Goal: Task Accomplishment & Management: Manage account settings

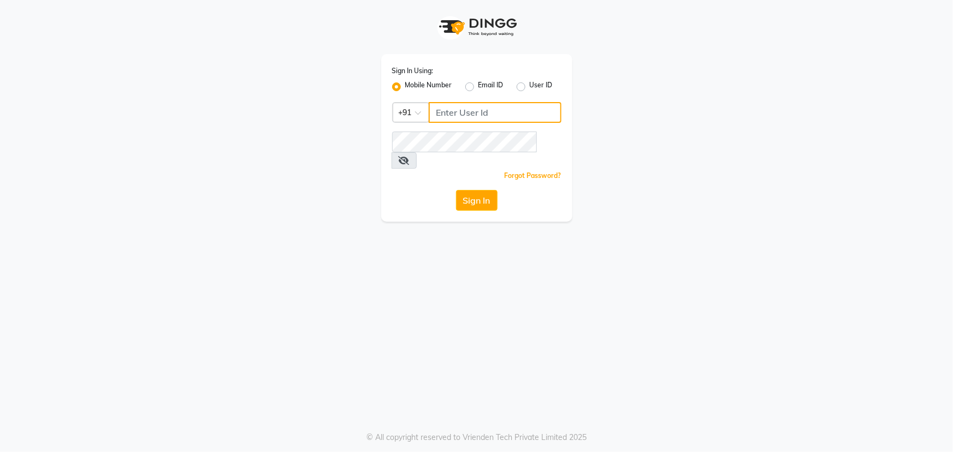
click at [536, 104] on input "Username" at bounding box center [495, 112] width 133 height 21
type input "9815682777"
click at [460, 190] on button "Sign In" at bounding box center [477, 200] width 42 height 21
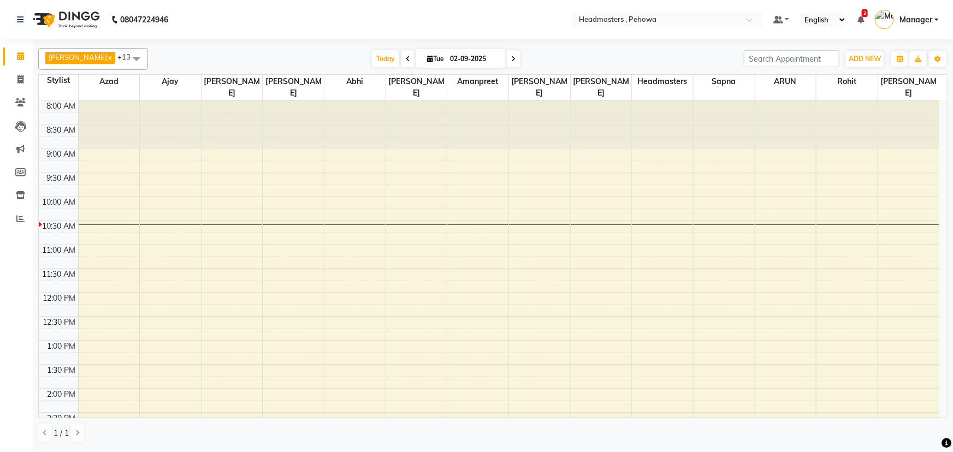
click at [402, 52] on span at bounding box center [408, 58] width 13 height 17
type input "[DATE]"
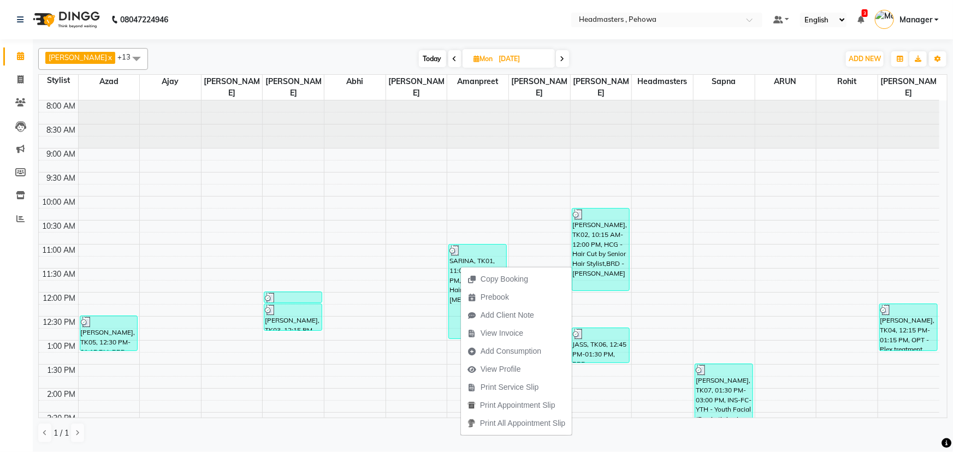
click at [461, 266] on div "Copy Booking Prebook Add Client Note View Invoice Add Consumption View Profile …" at bounding box center [517, 351] width 112 height 170
click at [475, 248] on div "SARINA, TK01, 11:00 AM-01:00 PM, HR-BTX -L - Hair [MEDICAL_DATA]" at bounding box center [477, 292] width 57 height 94
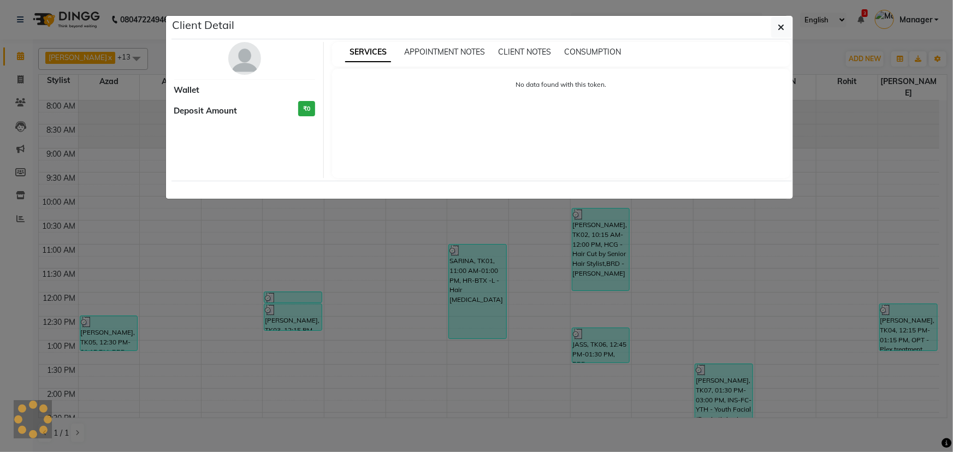
select select "3"
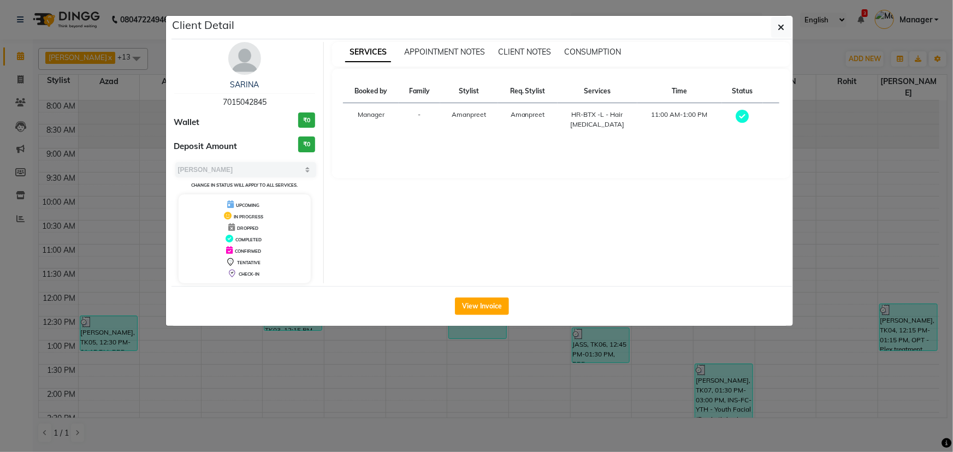
click at [268, 104] on div "SARINA 7015042845" at bounding box center [244, 93] width 141 height 29
click at [268, 103] on div "SARINA 7015042845" at bounding box center [244, 93] width 141 height 29
click at [264, 101] on span "7015042845" at bounding box center [245, 102] width 44 height 10
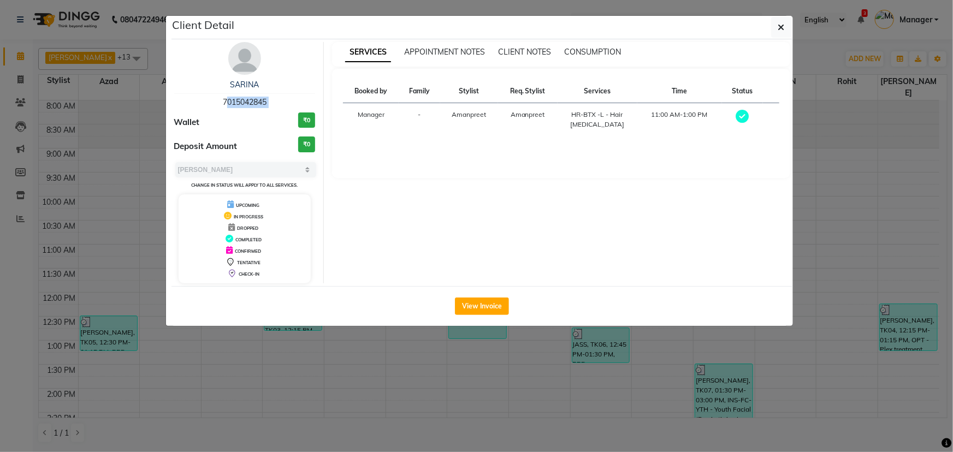
click at [264, 101] on span "7015042845" at bounding box center [245, 102] width 44 height 10
copy span "7015042845"
click at [779, 27] on icon "button" at bounding box center [781, 27] width 7 height 9
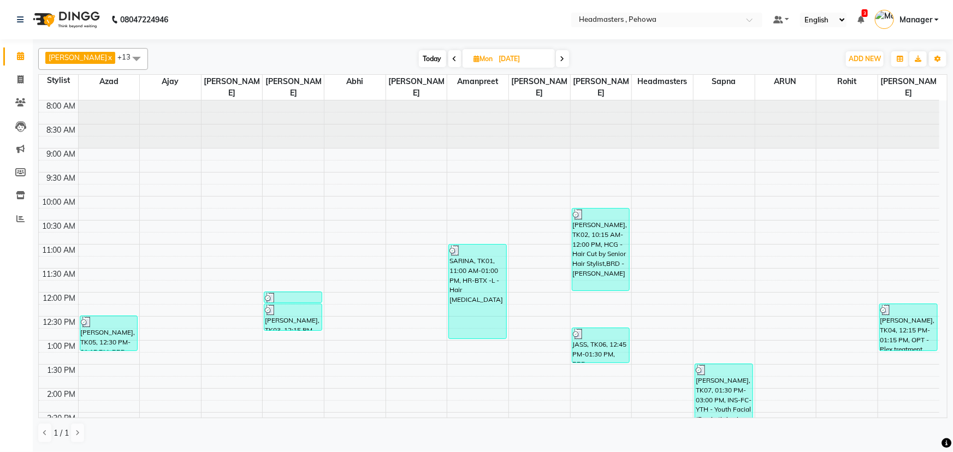
click at [562, 61] on span at bounding box center [562, 58] width 13 height 17
type input "02-09-2025"
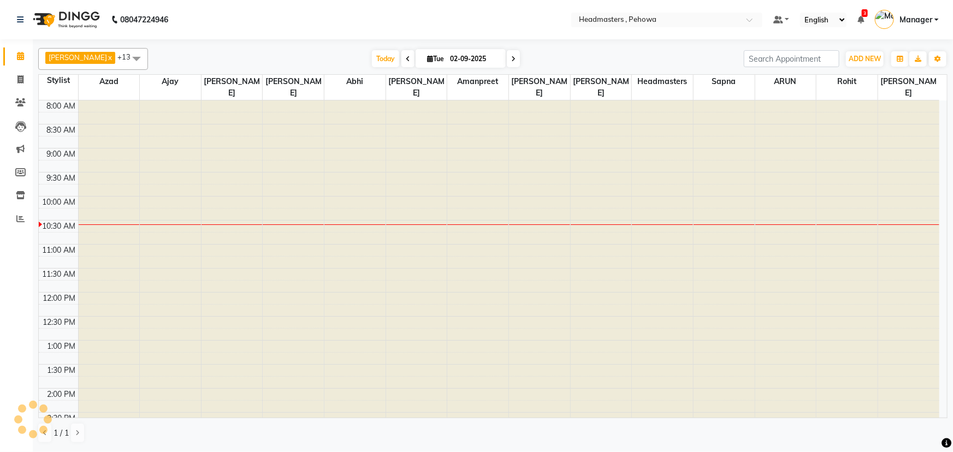
scroll to position [96, 0]
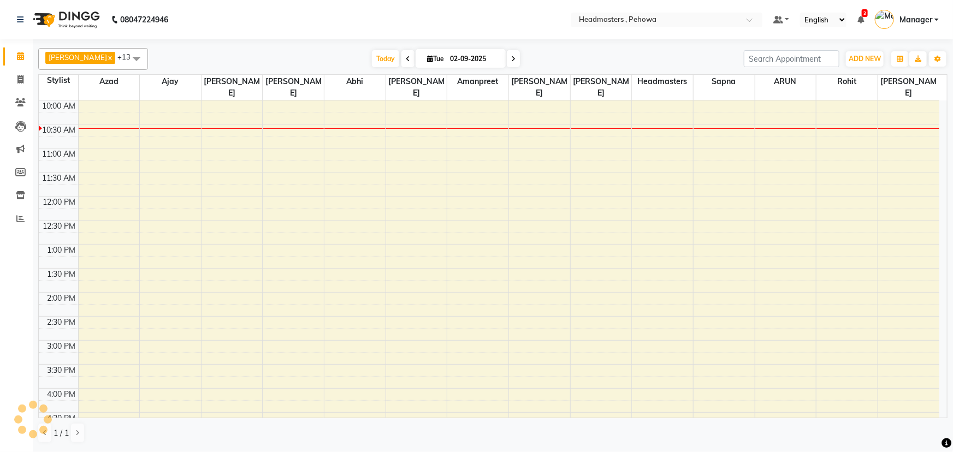
click at [577, 148] on td at bounding box center [508, 154] width 861 height 12
click at [587, 160] on div "8:00 AM 8:30 AM 9:00 AM 9:30 AM 10:00 AM 10:30 AM 11:00 AM 11:30 AM 12:00 PM 12…" at bounding box center [489, 340] width 901 height 672
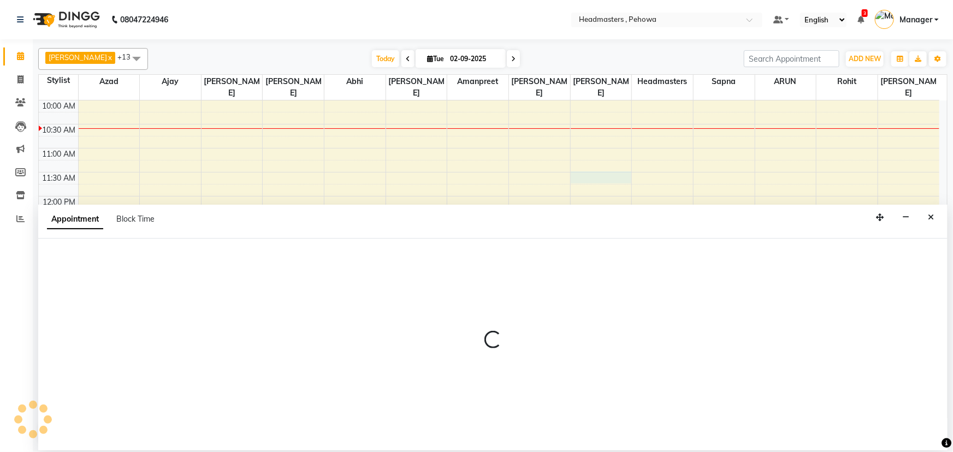
select select "71125"
select select "690"
select select "tentative"
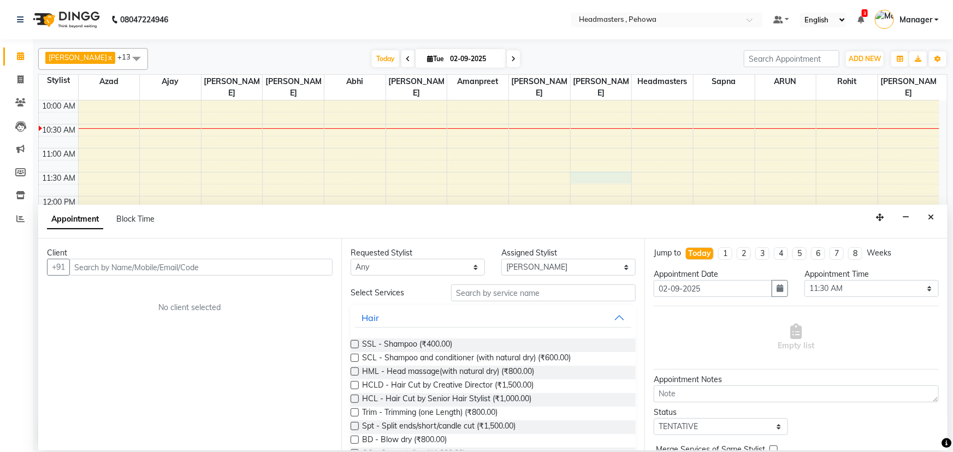
click at [219, 268] on input "text" at bounding box center [200, 267] width 263 height 17
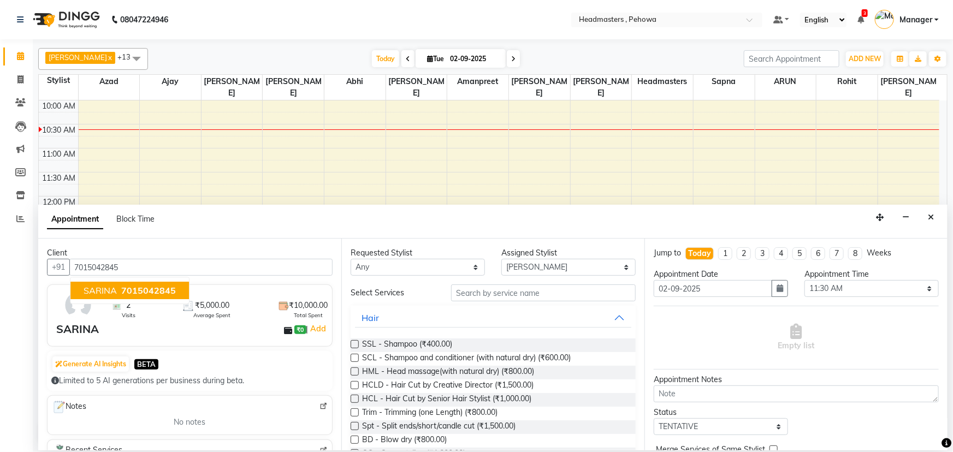
type input "7015042845"
click at [438, 263] on select "Any [PERSON_NAME] [PERSON_NAME] [PERSON_NAME] [PERSON_NAME] Headmasters [PERSON…" at bounding box center [418, 267] width 134 height 17
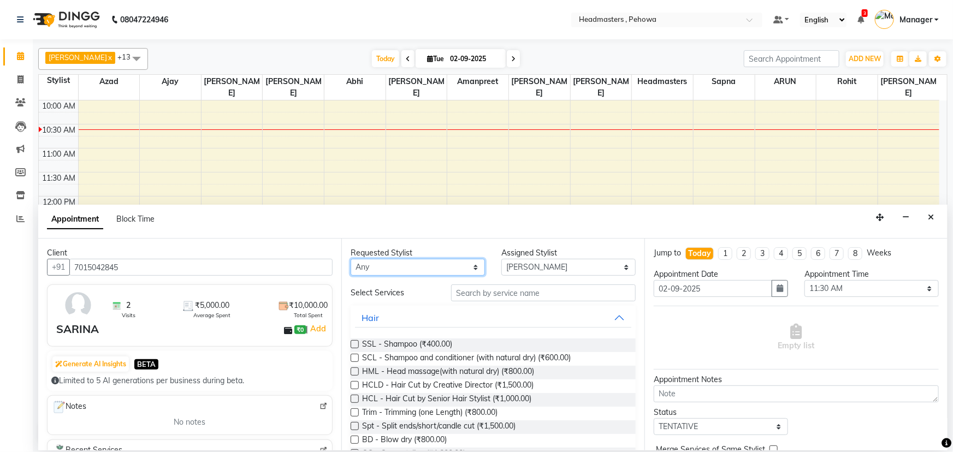
select select "88381"
click at [351, 259] on select "Any [PERSON_NAME] [PERSON_NAME] [PERSON_NAME] [PERSON_NAME] Headmasters [PERSON…" at bounding box center [418, 267] width 134 height 17
select select "88381"
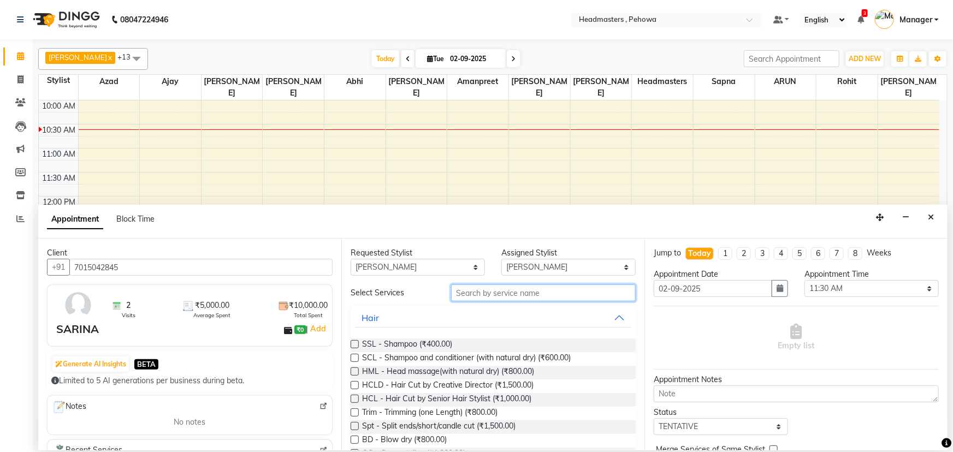
click at [511, 294] on input "text" at bounding box center [543, 293] width 185 height 17
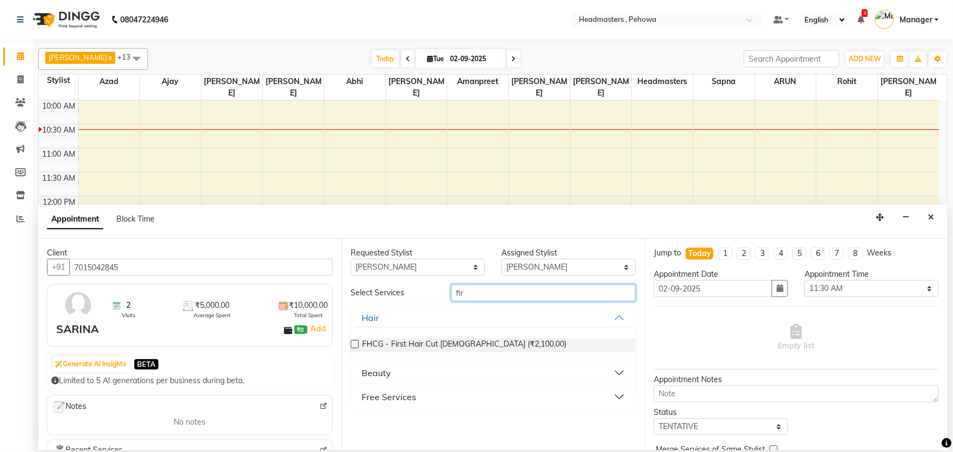
type input "fir"
click at [430, 398] on button "Free Services" at bounding box center [493, 397] width 276 height 20
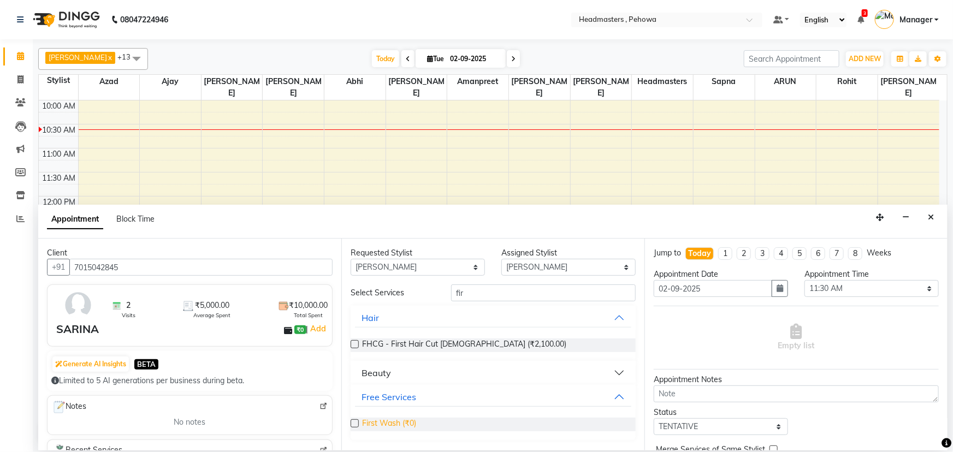
click at [412, 421] on span "First Wash (₹0)" at bounding box center [389, 425] width 54 height 14
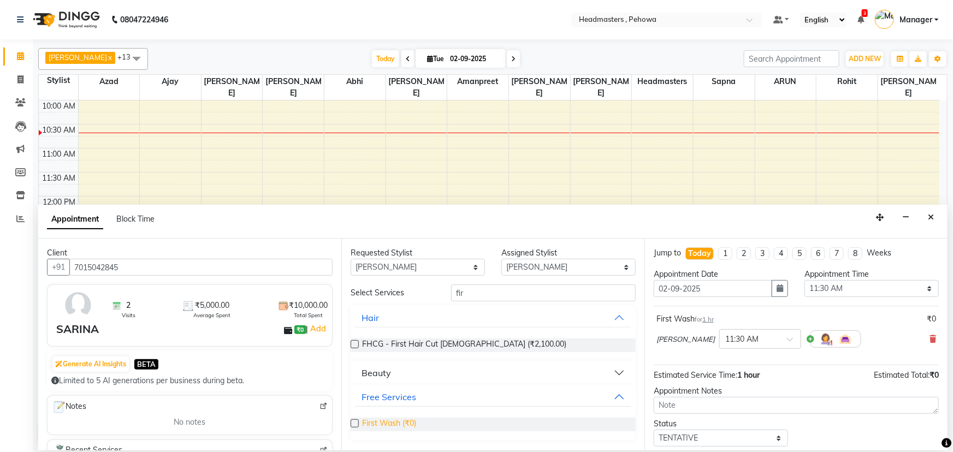
click at [394, 420] on span "First Wash (₹0)" at bounding box center [389, 425] width 54 height 14
checkbox input "false"
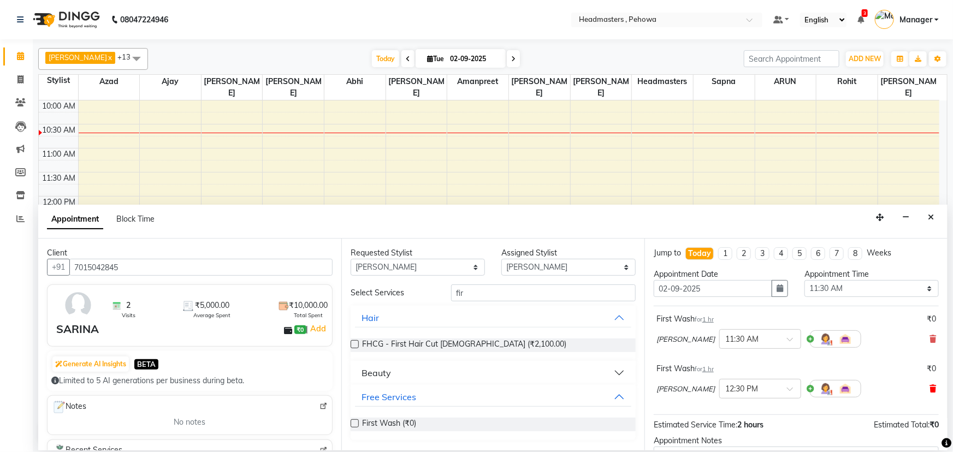
click at [930, 392] on icon at bounding box center [933, 389] width 7 height 8
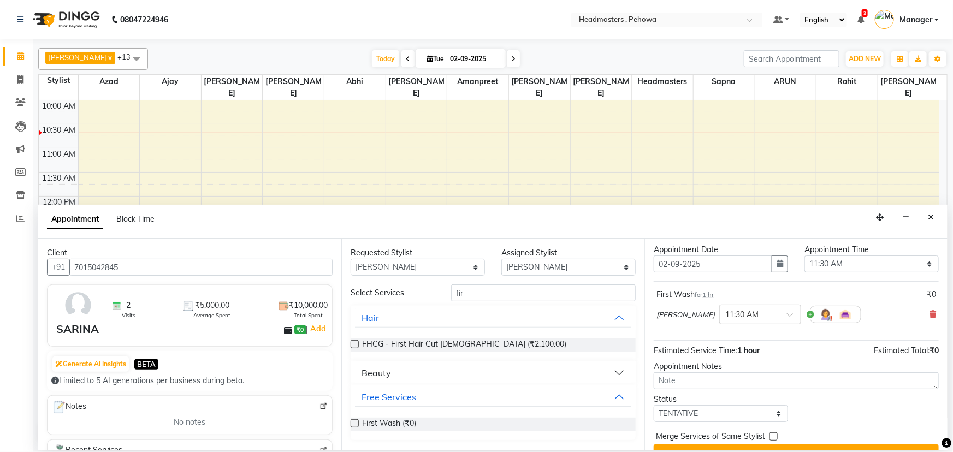
scroll to position [46, 0]
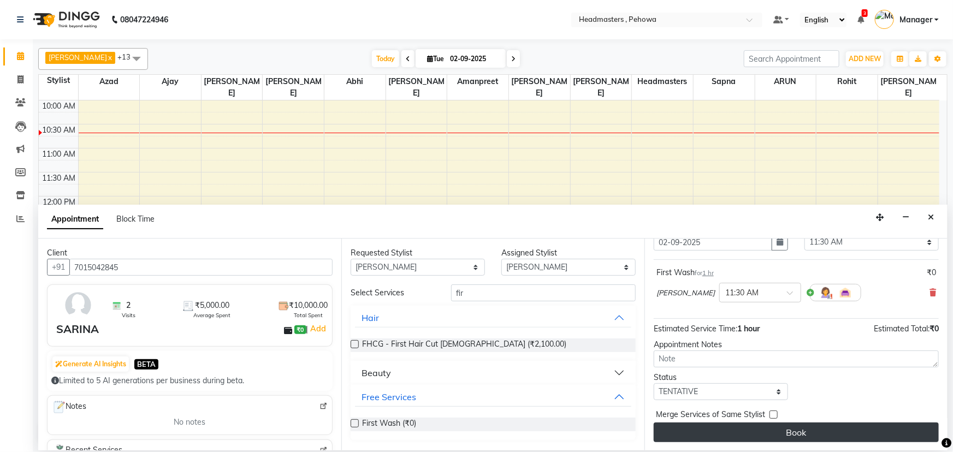
click at [855, 440] on button "Book" at bounding box center [796, 433] width 285 height 20
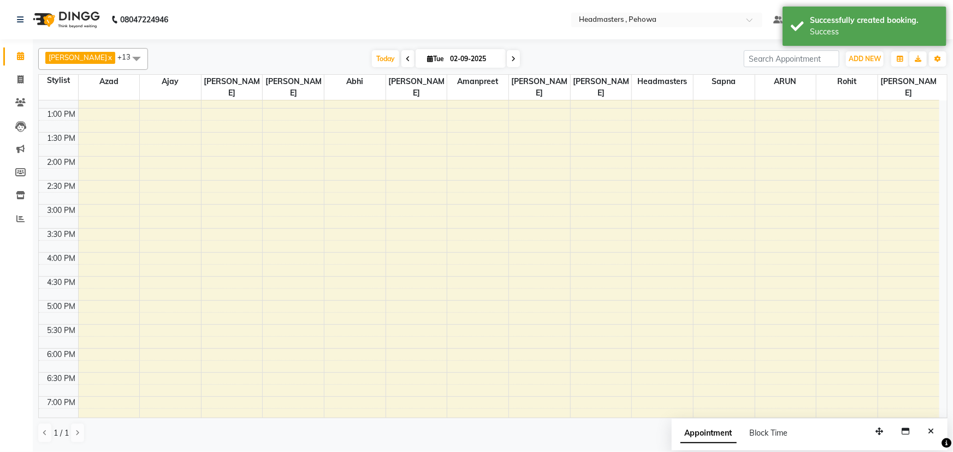
scroll to position [92, 0]
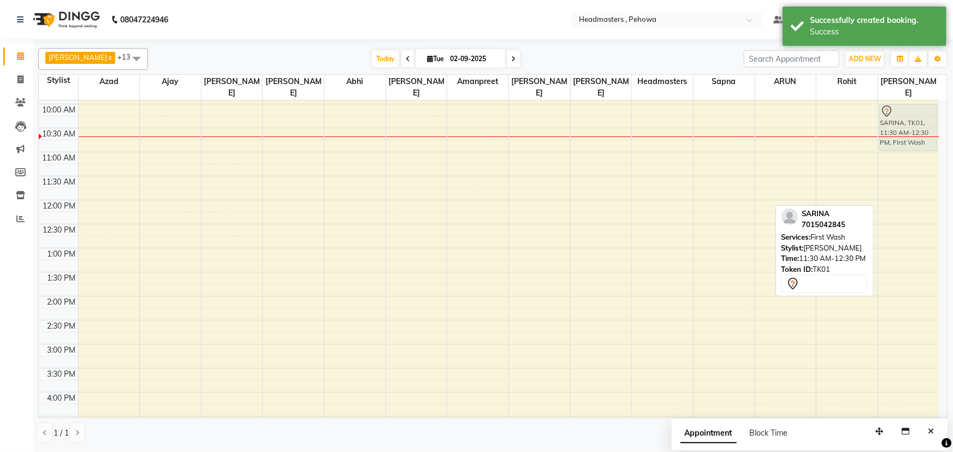
drag, startPoint x: 918, startPoint y: 196, endPoint x: 915, endPoint y: 130, distance: 66.2
click at [915, 130] on div "SARINA, TK01, 11:30 AM-12:30 PM, First Wash SARINA, TK01, 11:30 AM-12:30 PM, Fi…" at bounding box center [908, 344] width 61 height 672
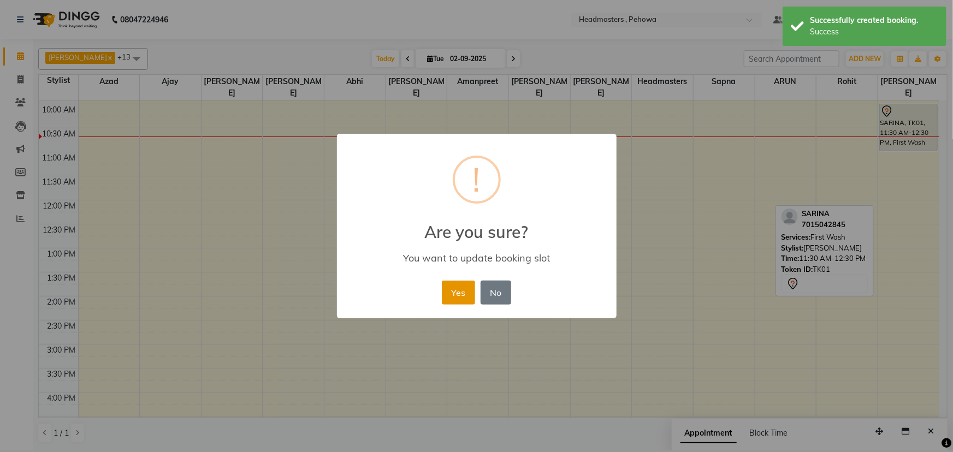
click at [456, 288] on button "Yes" at bounding box center [458, 293] width 33 height 24
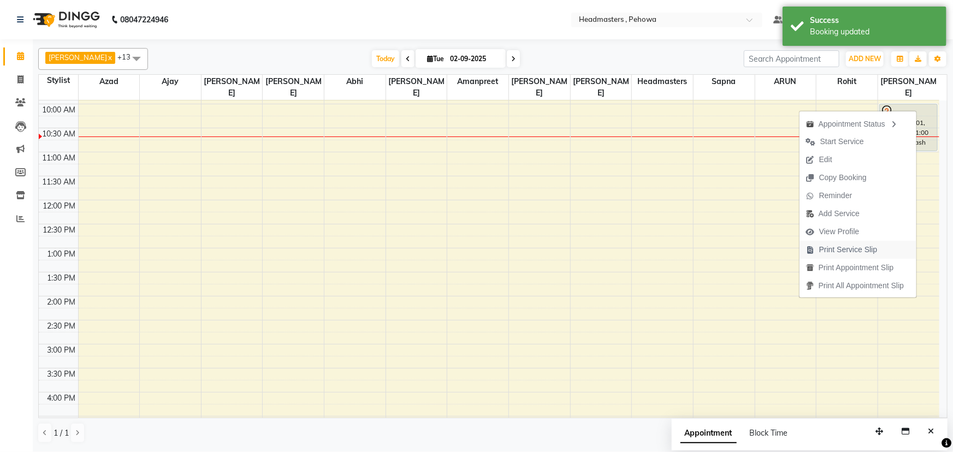
click at [845, 249] on span "Print Service Slip" at bounding box center [848, 249] width 58 height 11
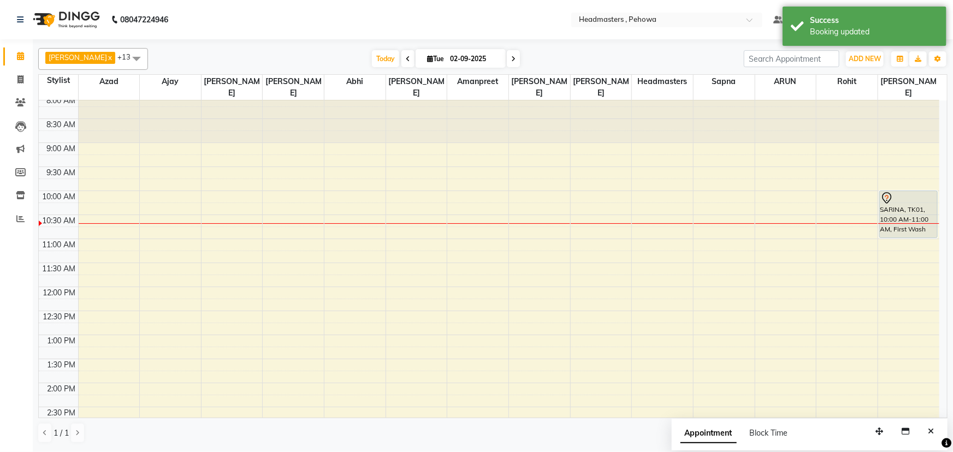
scroll to position [0, 0]
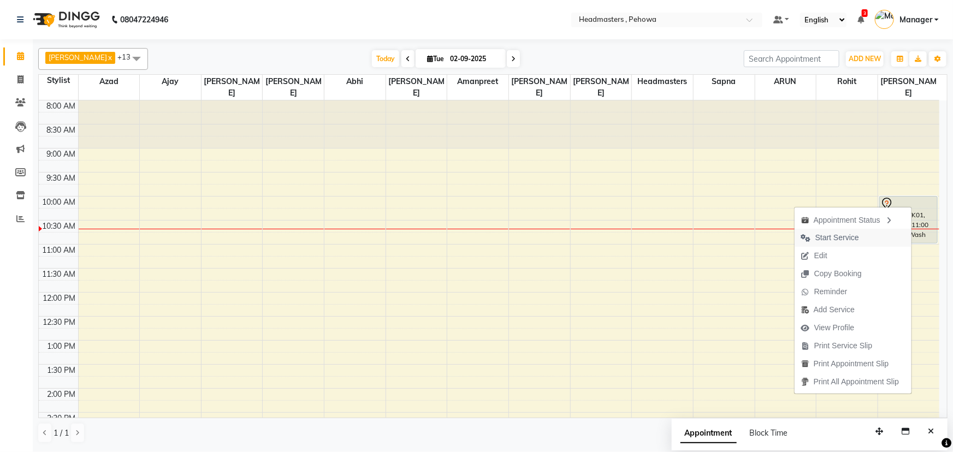
click at [839, 240] on span "Start Service" at bounding box center [838, 237] width 44 height 11
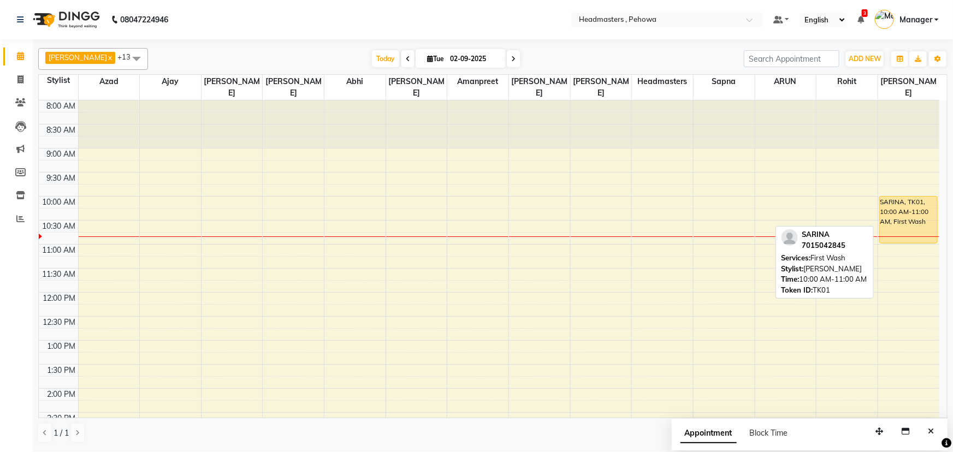
click at [888, 198] on div "SARINA, TK01, 10:00 AM-11:00 AM, First Wash" at bounding box center [908, 220] width 57 height 46
click at [894, 199] on div "SARINA, TK01, 10:00 AM-11:00 AM, First Wash" at bounding box center [908, 220] width 57 height 46
select select "1"
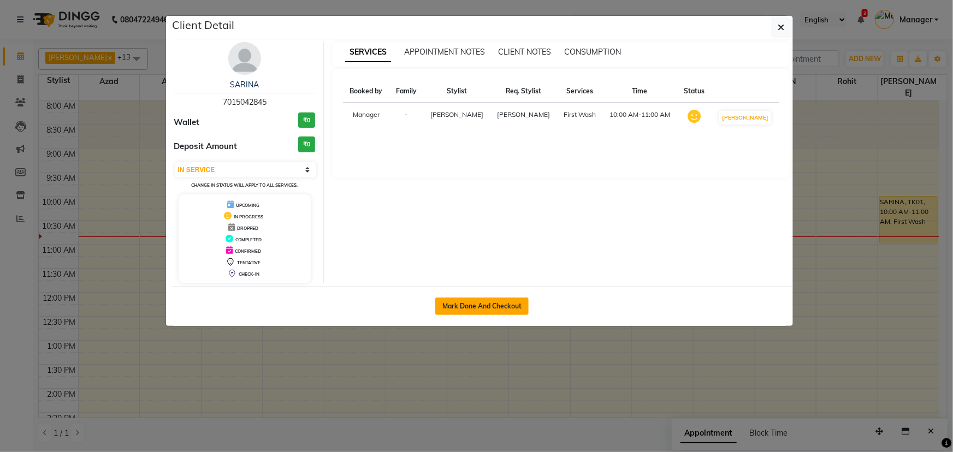
click at [475, 304] on button "Mark Done And Checkout" at bounding box center [481, 306] width 93 height 17
select select "service"
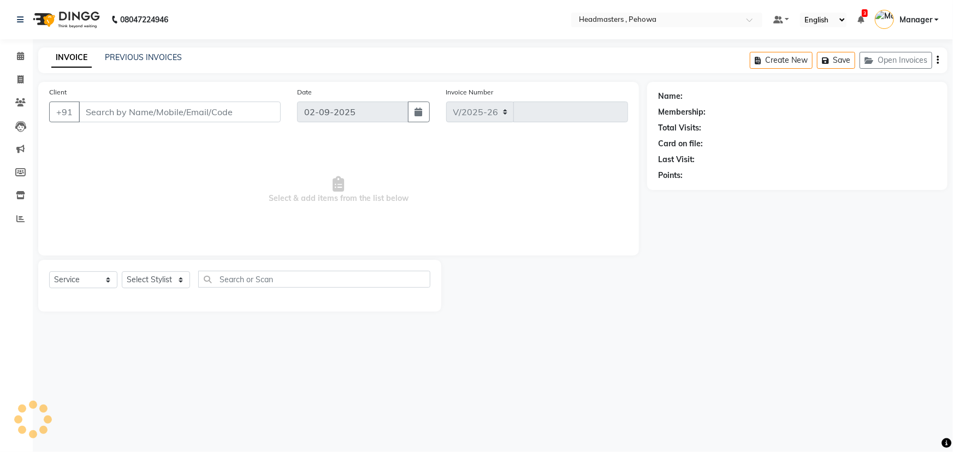
select select "7727"
type input "2534"
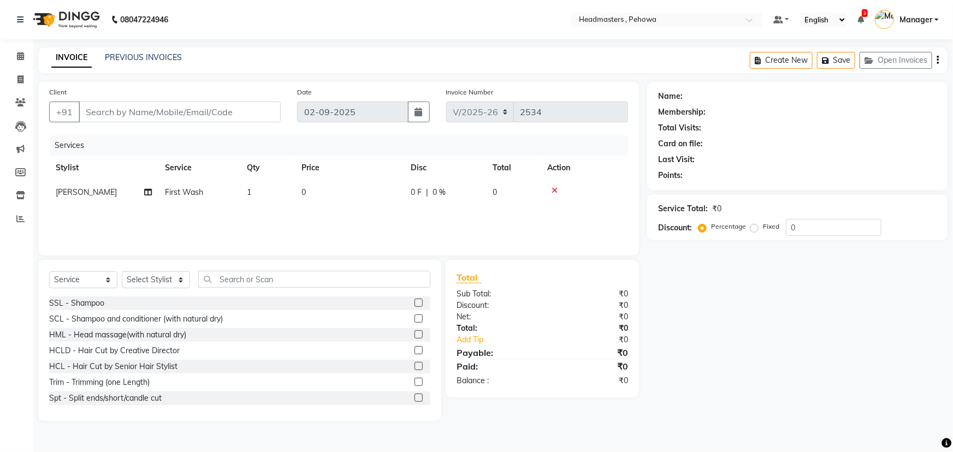
type input "7015042845"
select select "88381"
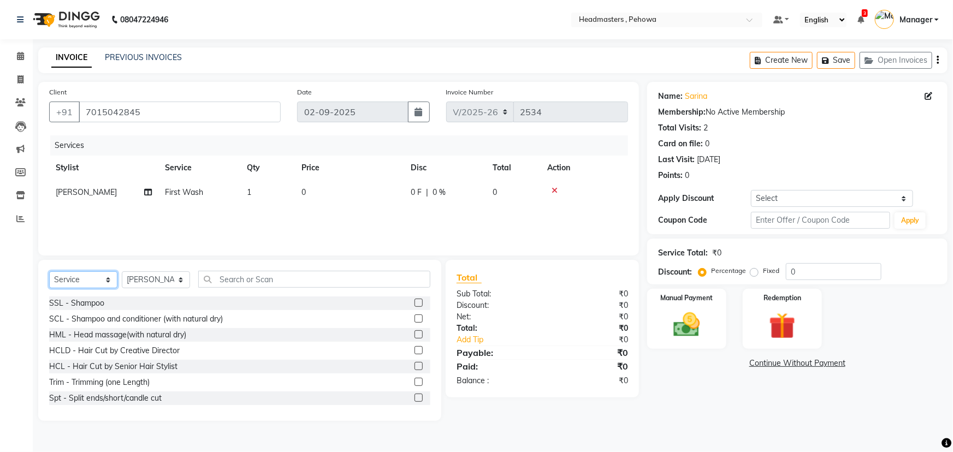
click at [98, 281] on select "Select Service Product Membership Package Voucher Prepaid Gift Card" at bounding box center [83, 280] width 68 height 17
select select "product"
click at [49, 272] on select "Select Service Product Membership Package Voucher Prepaid Gift Card" at bounding box center [83, 280] width 68 height 17
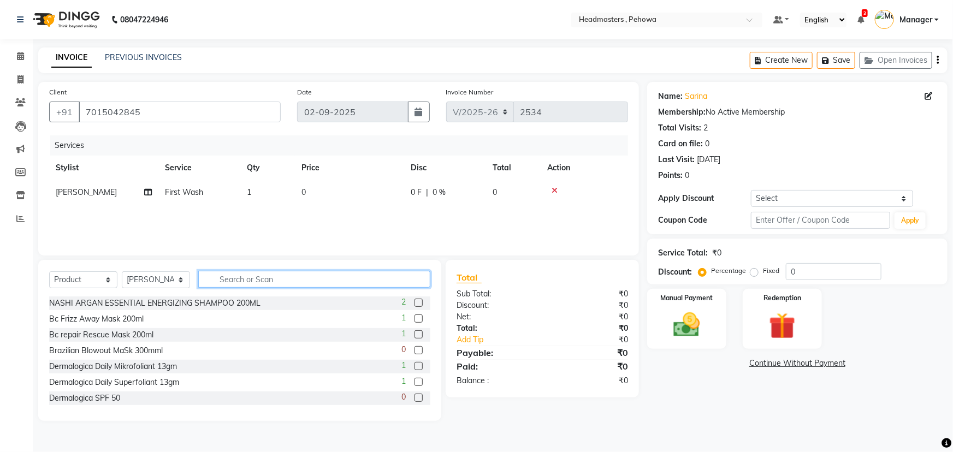
click at [231, 278] on input "text" at bounding box center [314, 279] width 232 height 17
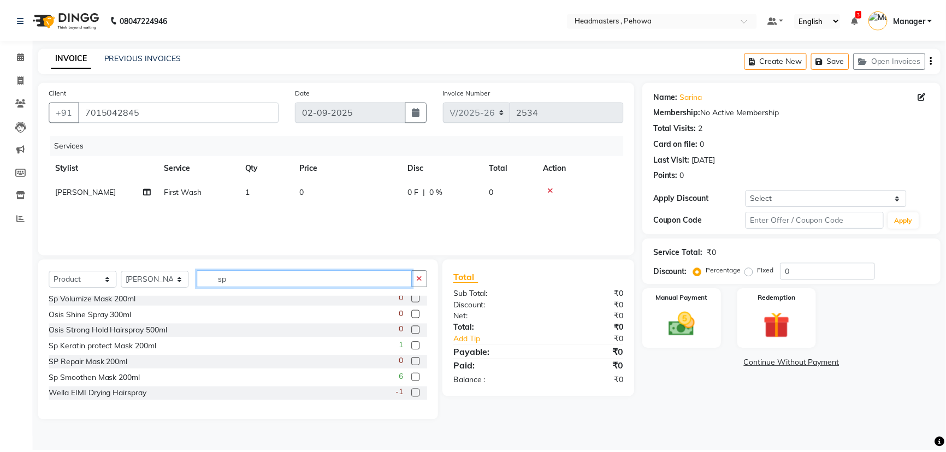
scroll to position [149, 0]
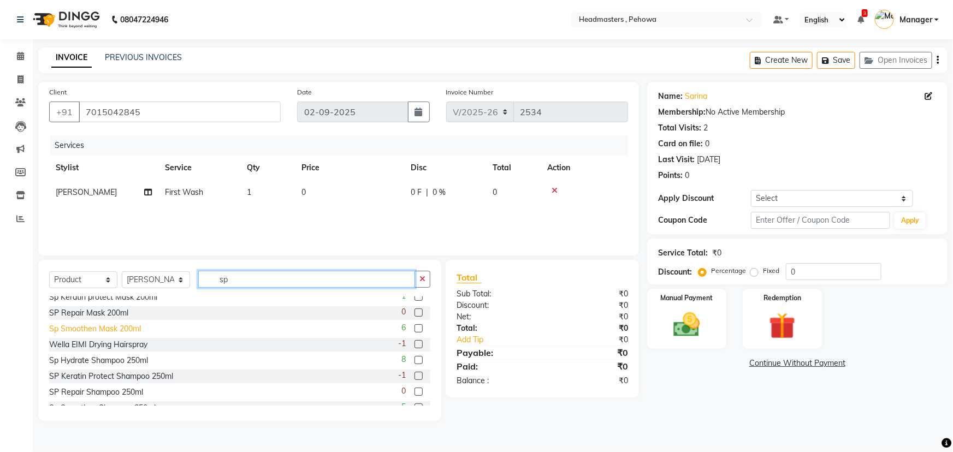
type input "sp"
click at [114, 329] on div "Sp Smoothen Mask 200ml" at bounding box center [95, 328] width 92 height 11
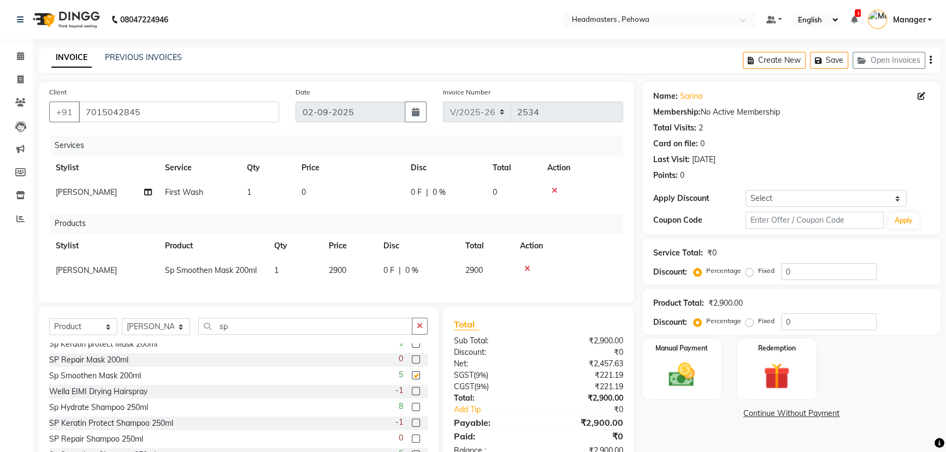
checkbox input "false"
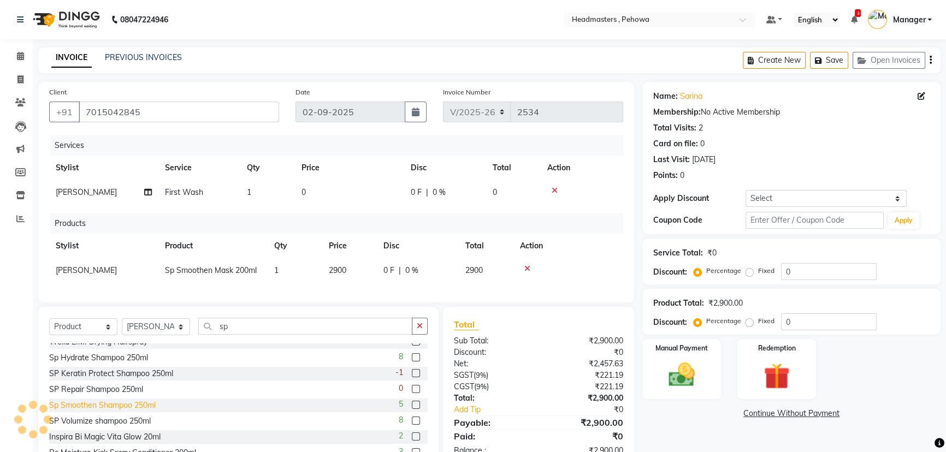
click at [145, 411] on div "Sp Smoothen Shampoo 250ml" at bounding box center [102, 405] width 107 height 11
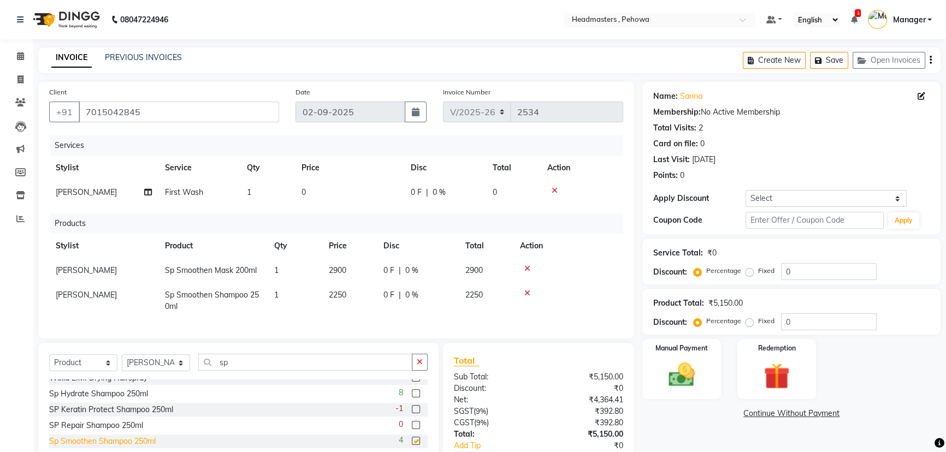
checkbox input "false"
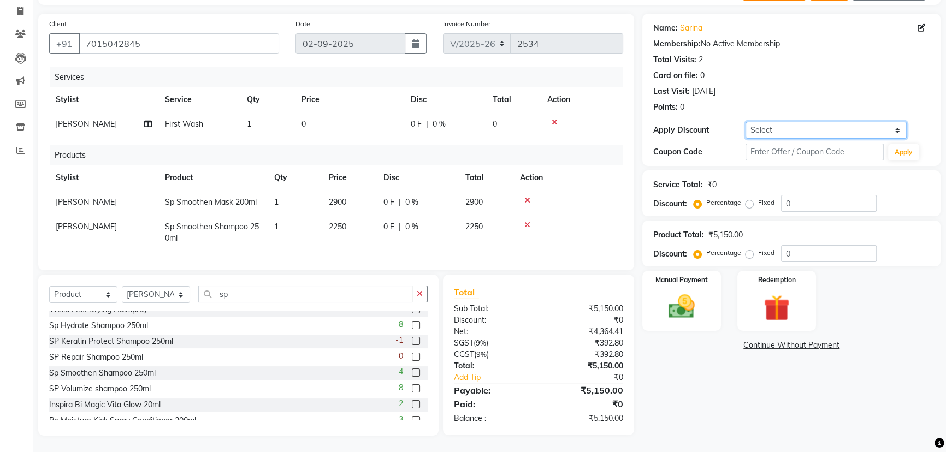
click at [854, 122] on select "Select Coupon → Wrong Job Card Coupon → Complimentary Coupon → Correction Coupo…" at bounding box center [826, 130] width 161 height 17
select select "4: Object"
click at [746, 122] on select "Select Coupon → Wrong Job Card Coupon → Complimentary Coupon → Correction Coupo…" at bounding box center [826, 130] width 161 height 17
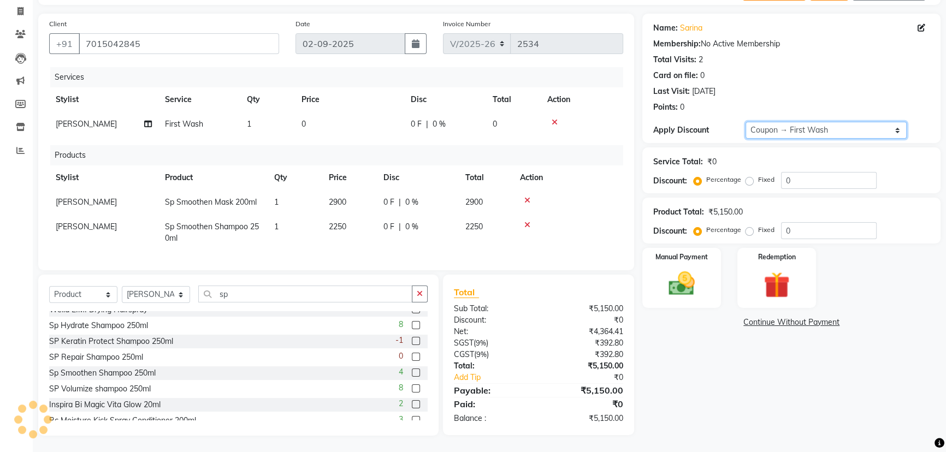
type input "100"
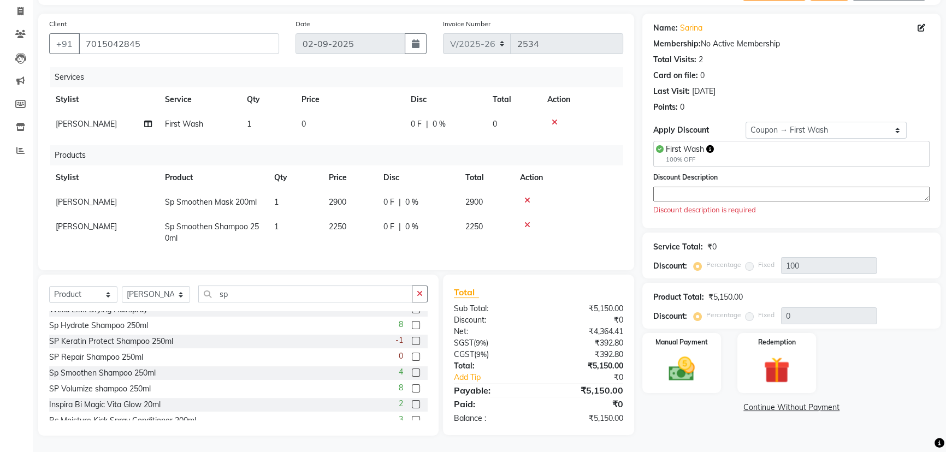
click at [741, 187] on textarea at bounding box center [791, 194] width 276 height 15
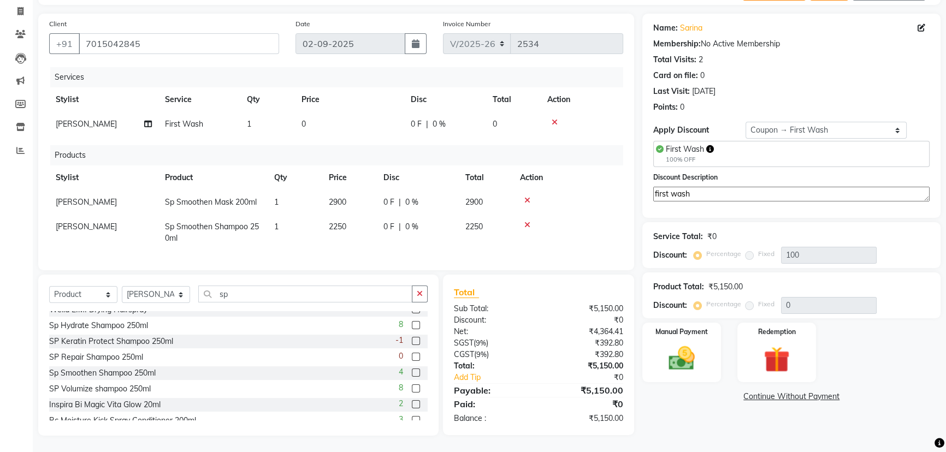
type textarea "first wash"
click at [585, 154] on div "Products" at bounding box center [340, 155] width 581 height 20
click at [667, 203] on div "Discount Description first wash" at bounding box center [791, 193] width 293 height 42
click at [665, 346] on img at bounding box center [682, 358] width 44 height 31
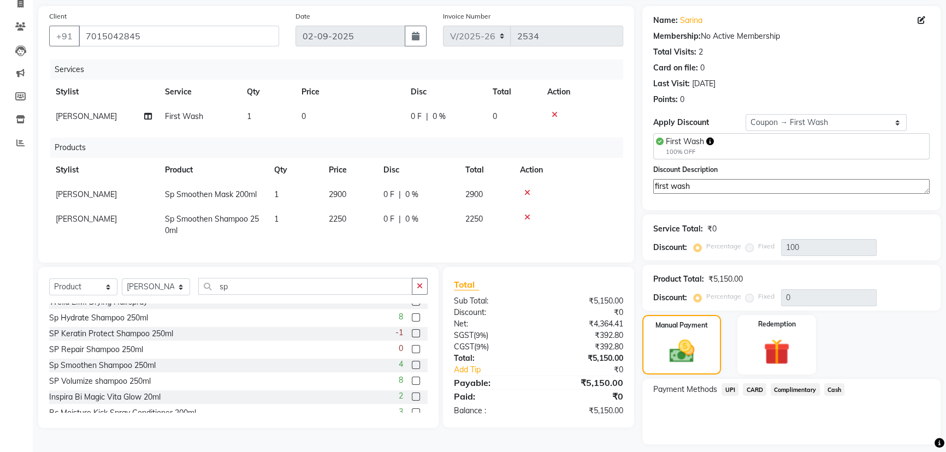
click at [725, 387] on span "UPI" at bounding box center [730, 389] width 17 height 13
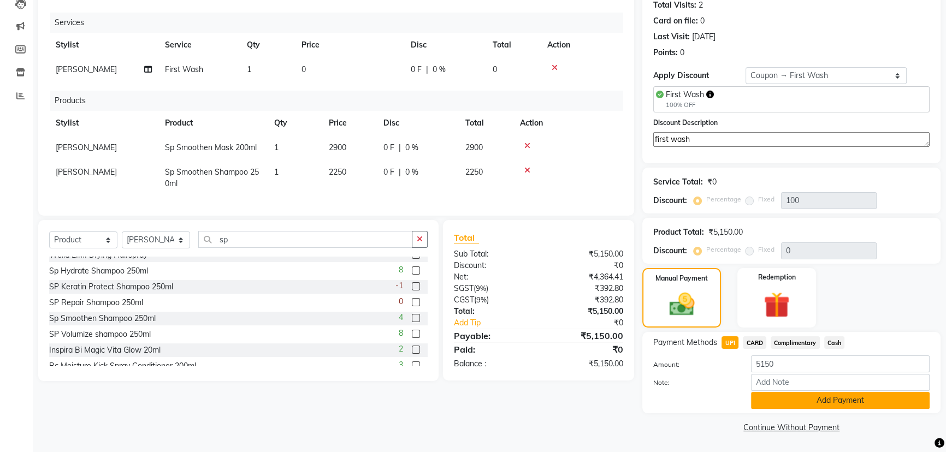
click at [835, 402] on button "Add Payment" at bounding box center [840, 400] width 179 height 17
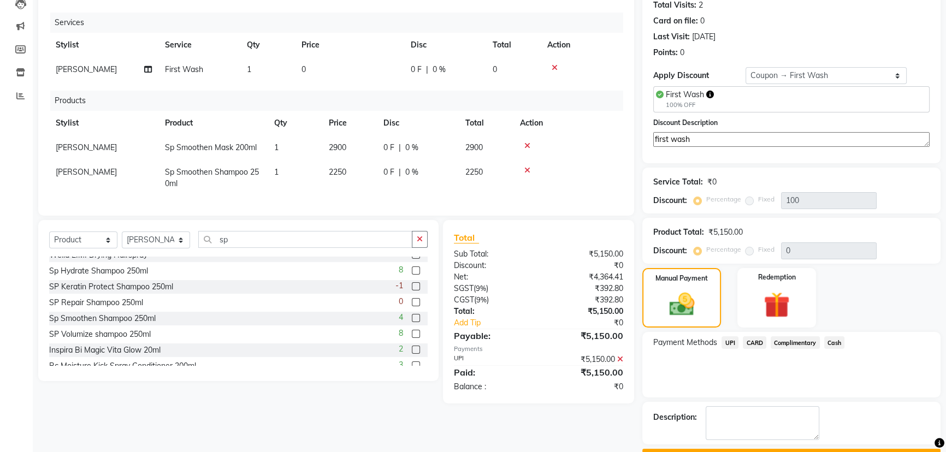
scroll to position [152, 0]
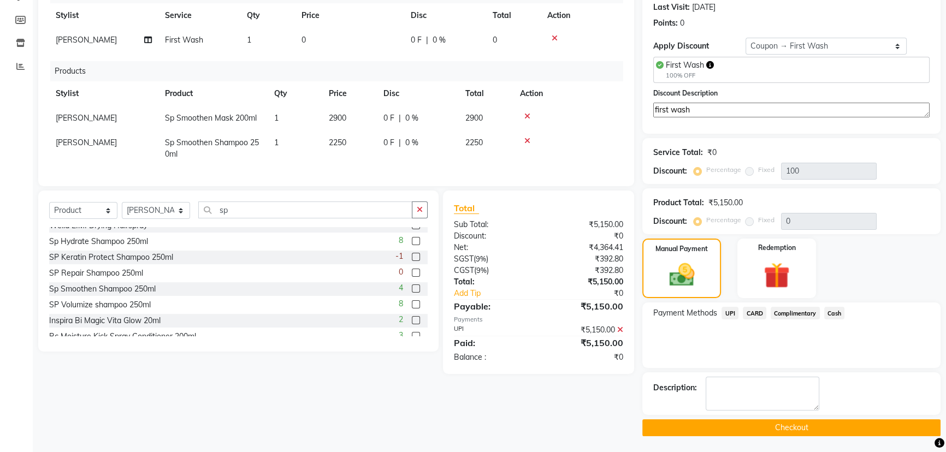
click at [816, 428] on button "Checkout" at bounding box center [791, 428] width 298 height 17
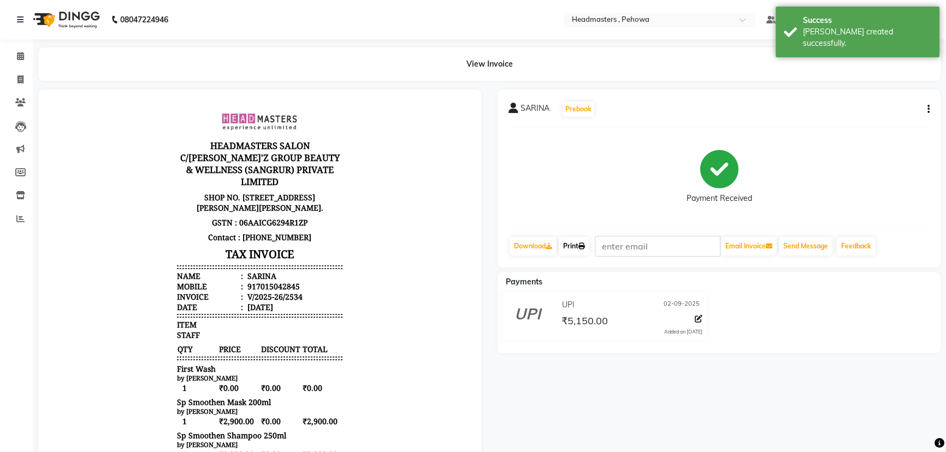
click at [582, 246] on icon at bounding box center [582, 246] width 7 height 7
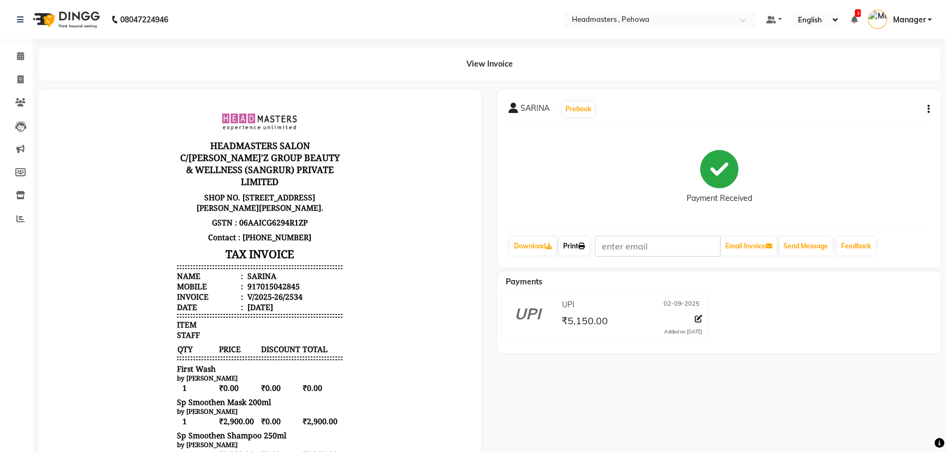
click at [569, 246] on link "Print" at bounding box center [574, 246] width 31 height 19
click at [20, 56] on icon at bounding box center [20, 56] width 7 height 8
